Goal: Information Seeking & Learning: Learn about a topic

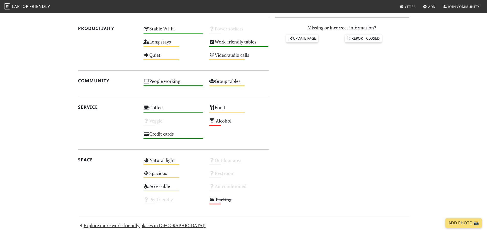
scroll to position [173, 0]
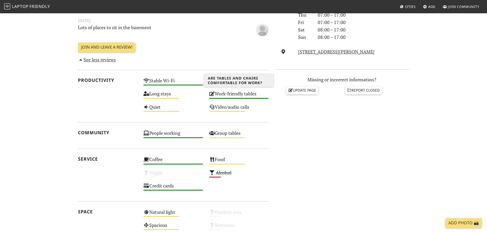
drag, startPoint x: 261, startPoint y: 101, endPoint x: 242, endPoint y: 97, distance: 19.6
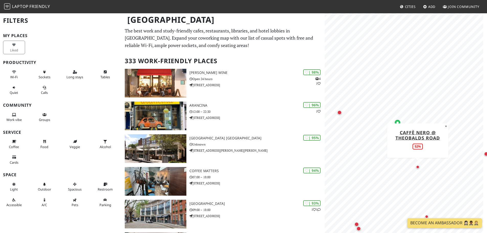
click at [416, 166] on div "Map marker" at bounding box center [418, 167] width 4 height 4
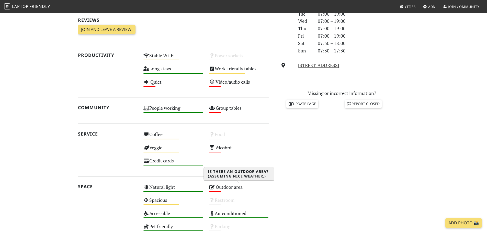
scroll to position [153, 0]
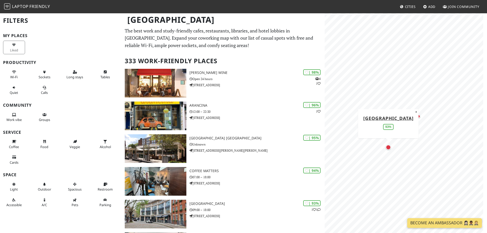
click at [389, 148] on div "Map marker" at bounding box center [388, 147] width 5 height 5
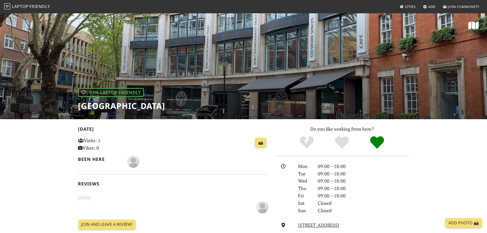
drag, startPoint x: 29, startPoint y: 32, endPoint x: 24, endPoint y: 34, distance: 5.4
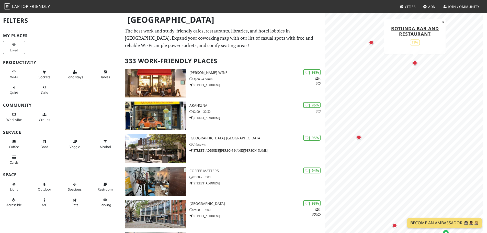
click at [414, 64] on div "Map marker" at bounding box center [415, 63] width 5 height 5
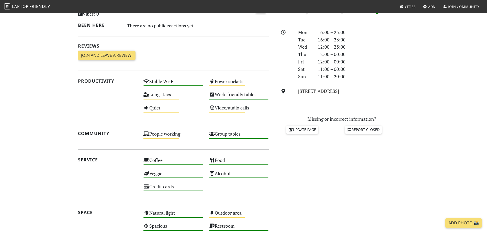
scroll to position [77, 0]
